Goal: Obtain resource: Download file/media

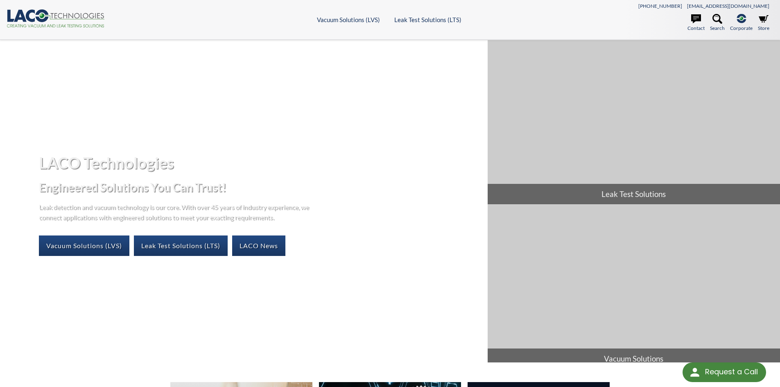
click at [273, 22] on ul "Vacuum Solutions (LVS) Products Frontier TVAC Systems Vacuum Chambers Vacuum Ov…" at bounding box center [390, 19] width 384 height 7
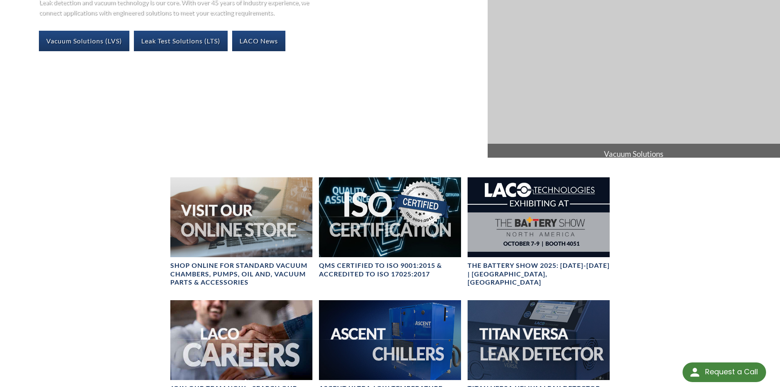
scroll to position [205, 0]
drag, startPoint x: 465, startPoint y: 185, endPoint x: 167, endPoint y: 194, distance: 298.5
click at [167, 194] on div "SHOP ONLINE FOR STANDARD VACUUM CHAMBERS, PUMPS, OIL AND, VACUUM PARTS & ACCESS…" at bounding box center [241, 238] width 149 height 123
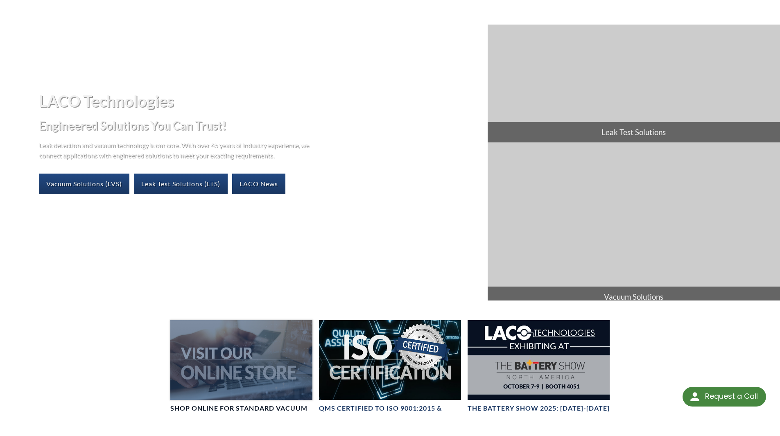
scroll to position [0, 0]
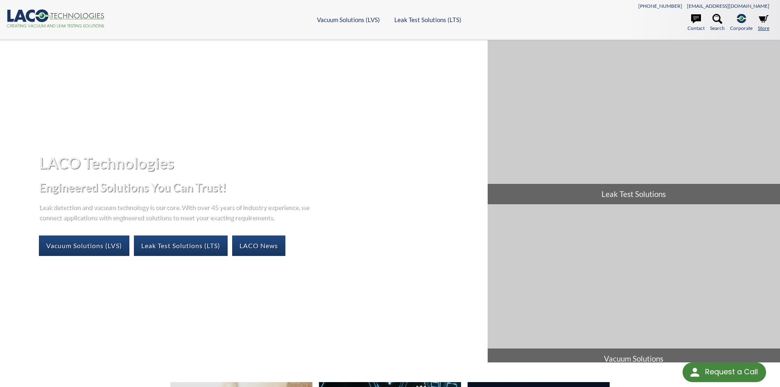
click at [761, 25] on link "Store" at bounding box center [763, 23] width 11 height 18
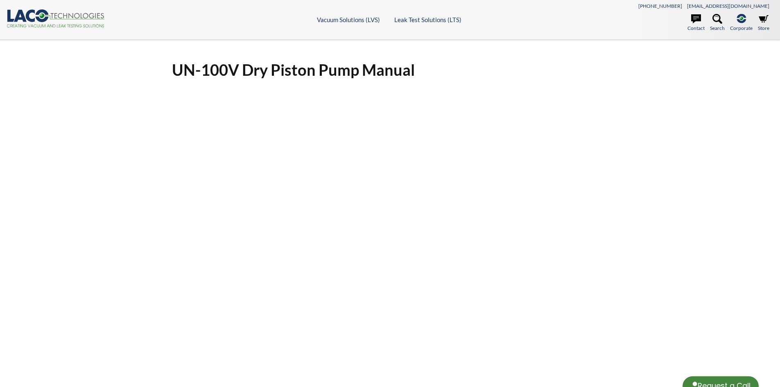
select select "Language Translate Widget"
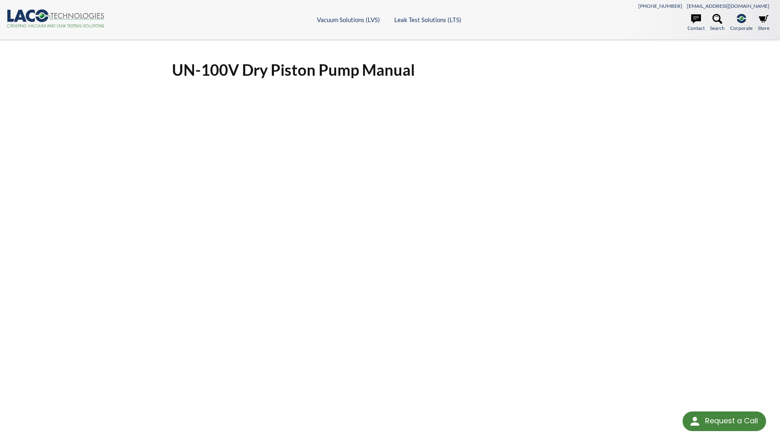
click at [69, 152] on div "UN-100V Dry Piston Pump Manual Click Here To Download" at bounding box center [390, 299] width 780 height 518
